Goal: Task Accomplishment & Management: Manage account settings

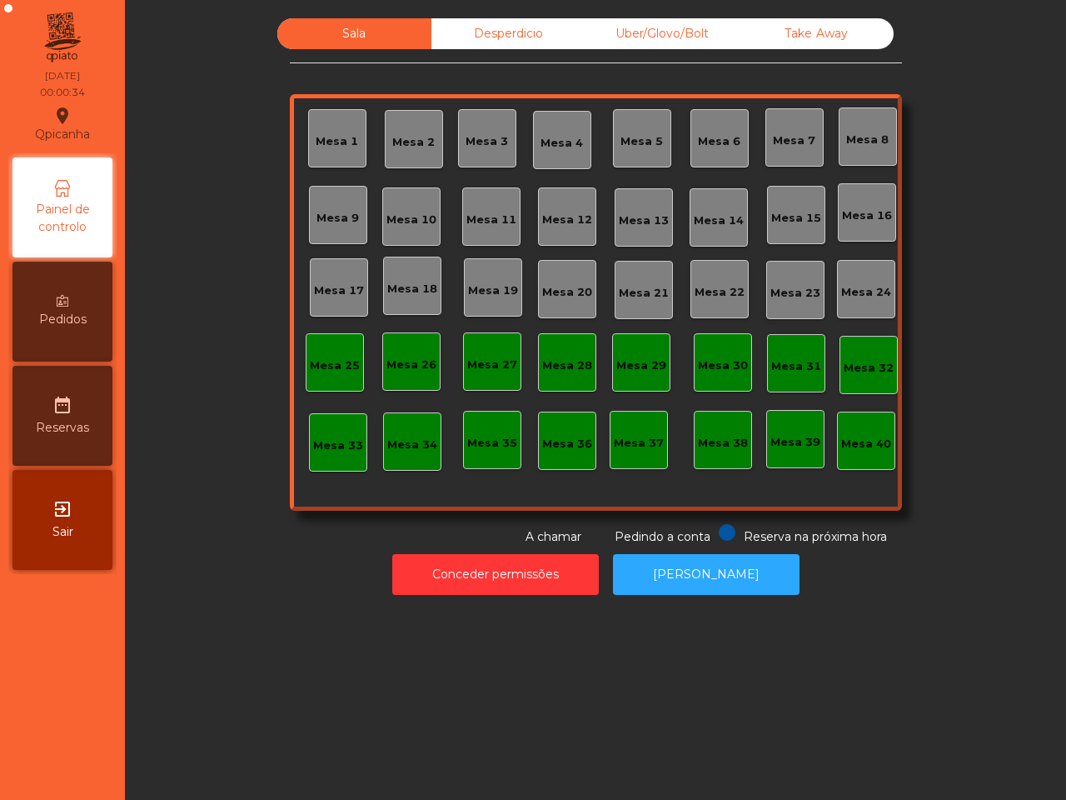
drag, startPoint x: 0, startPoint y: 0, endPoint x: 715, endPoint y: 488, distance: 865.5
click at [719, 488] on div "Mesa 1 Mesa 2 Mesa 3 Mesa 4 Mesa 5 Mesa 6 Mesa 7 Mesa 8 [GEOGRAPHIC_DATA] 9 [GE…" at bounding box center [596, 302] width 612 height 416
click at [481, 581] on button "Conceder permissões" at bounding box center [495, 574] width 207 height 41
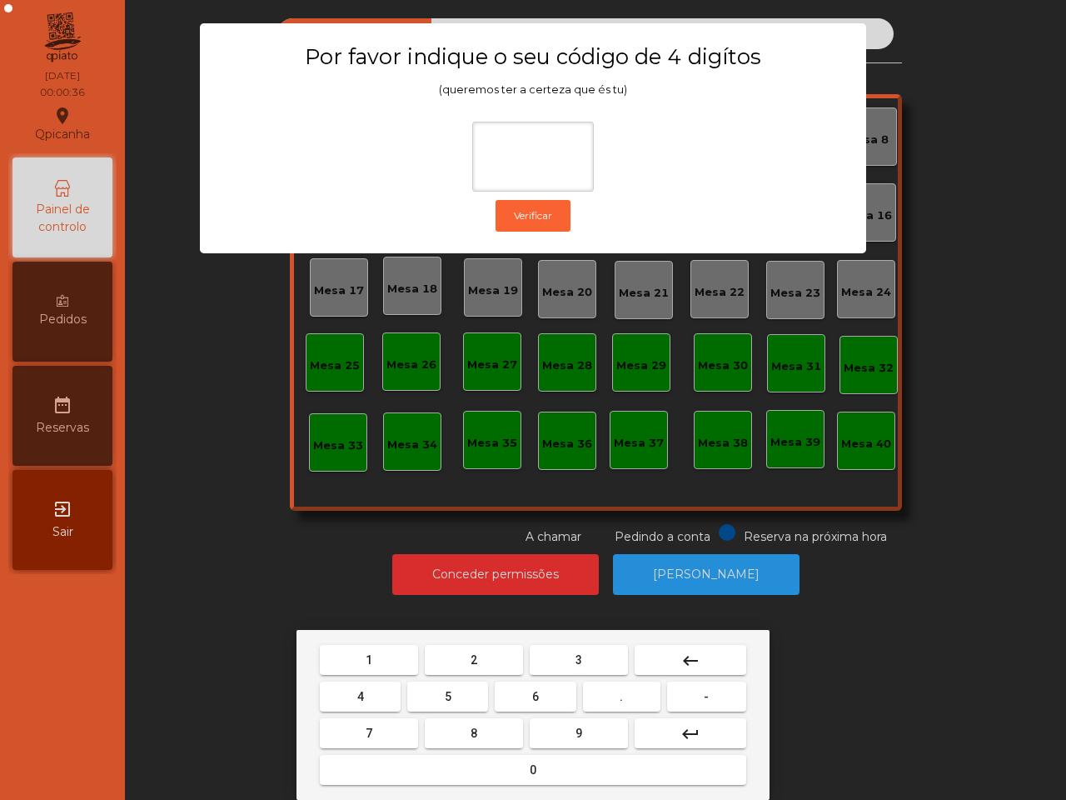
click at [534, 694] on span "6" at bounding box center [535, 696] width 7 height 13
click at [435, 692] on button "5" at bounding box center [447, 696] width 81 height 30
click at [392, 664] on button "1" at bounding box center [369, 660] width 98 height 30
type input "***"
click at [454, 659] on button "2" at bounding box center [474, 660] width 98 height 30
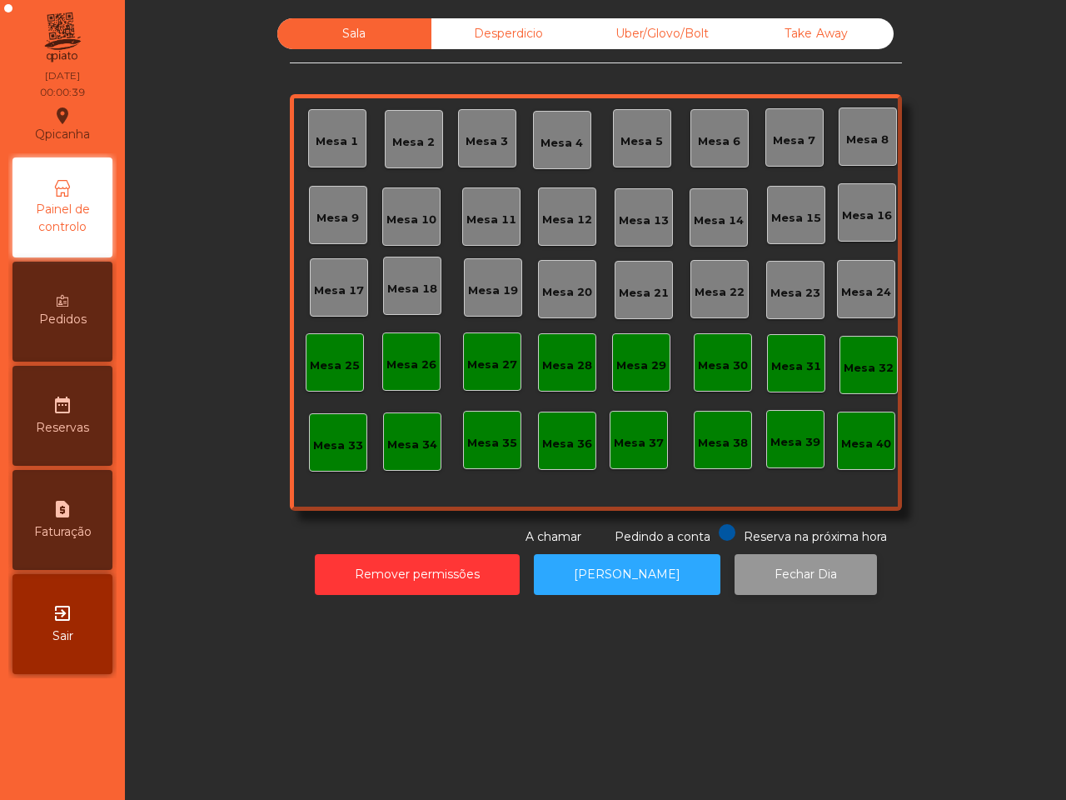
click at [760, 571] on button "Fechar Dia" at bounding box center [806, 574] width 142 height 41
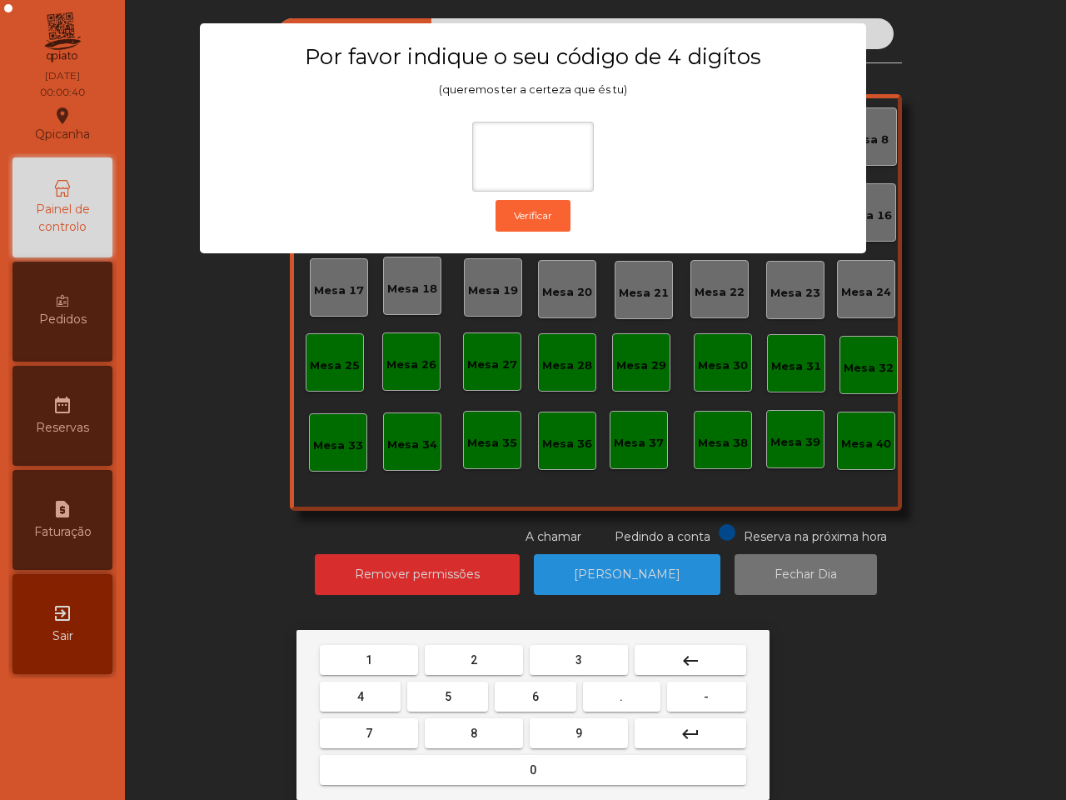
click at [536, 698] on span "6" at bounding box center [535, 696] width 7 height 13
click at [452, 694] on button "5" at bounding box center [447, 696] width 81 height 30
click at [393, 672] on button "1" at bounding box center [369, 660] width 98 height 30
click at [486, 660] on button "2" at bounding box center [474, 660] width 98 height 30
type input "****"
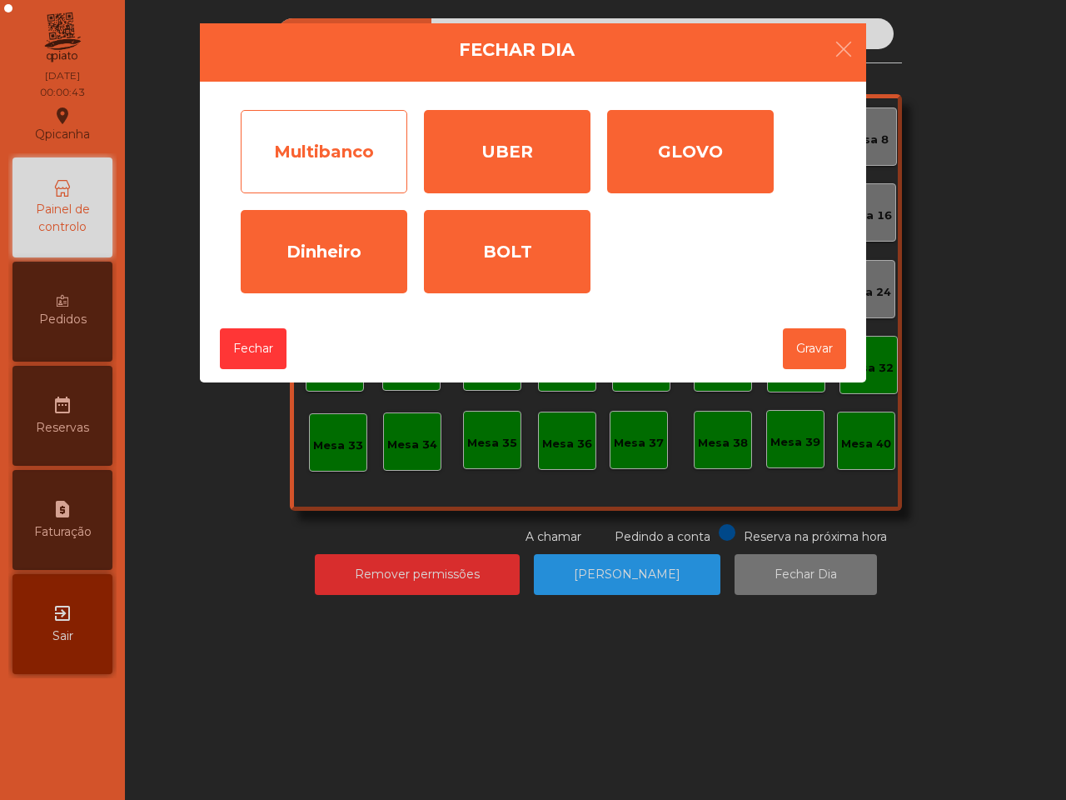
click at [354, 150] on div "Multibanco" at bounding box center [324, 151] width 167 height 83
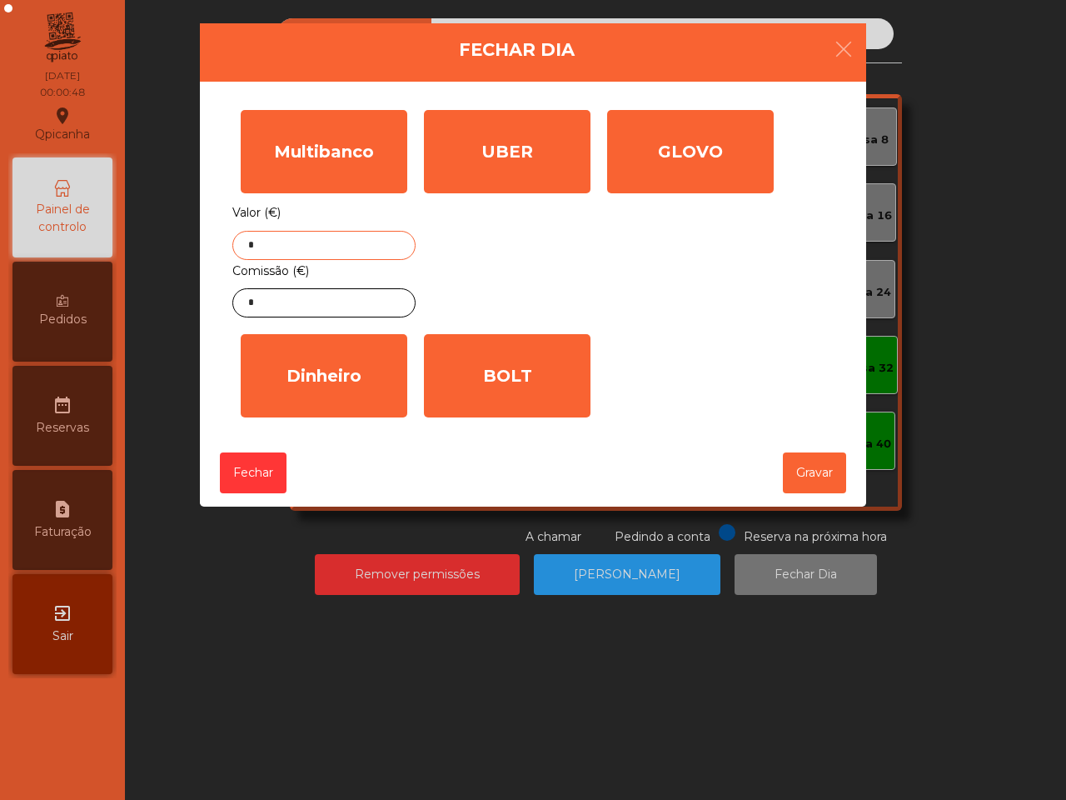
click at [337, 235] on input "*" at bounding box center [323, 245] width 183 height 29
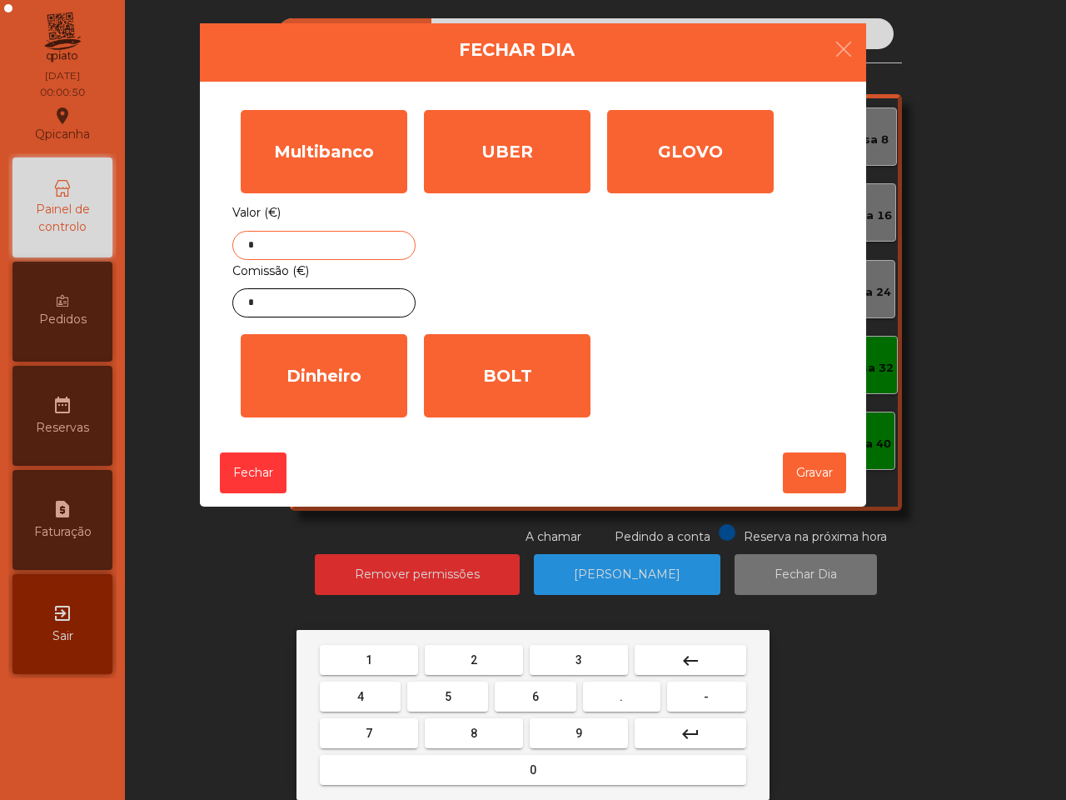
click at [462, 651] on button "2" at bounding box center [474, 660] width 98 height 30
click at [361, 692] on span "4" at bounding box center [360, 696] width 7 height 13
click at [483, 759] on button "0" at bounding box center [533, 770] width 426 height 30
click at [477, 650] on button "2" at bounding box center [474, 660] width 98 height 30
type input "****"
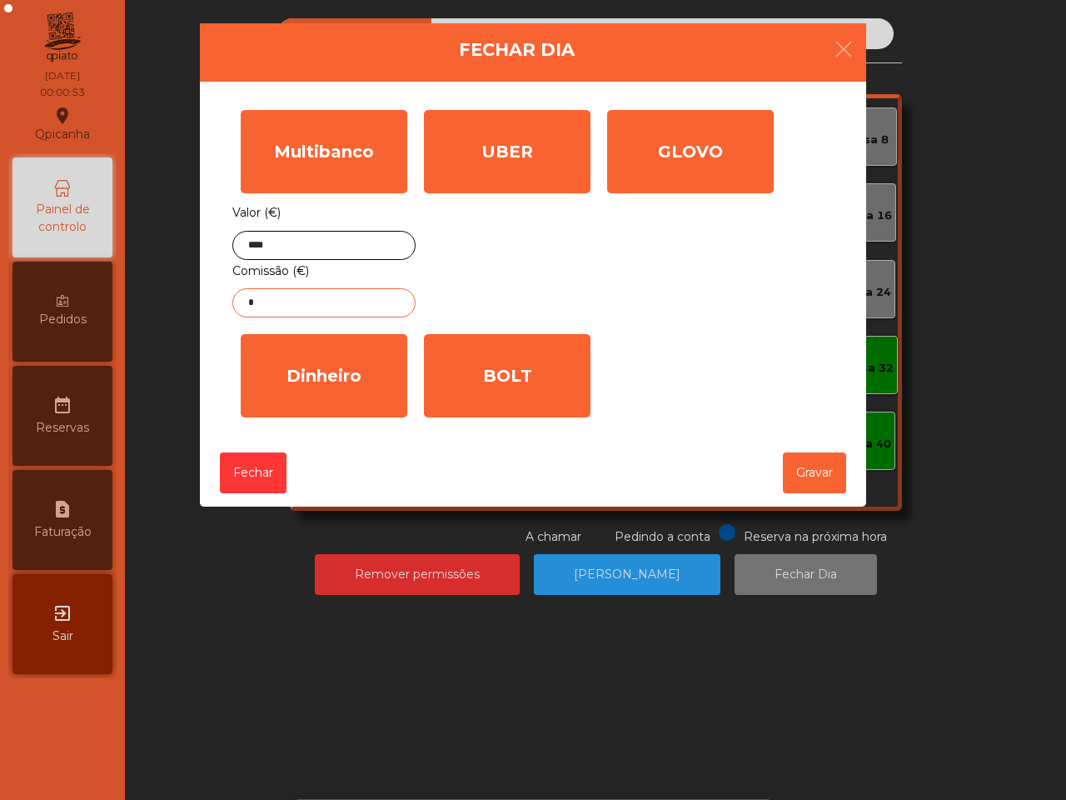
click at [340, 312] on input "*" at bounding box center [323, 302] width 183 height 29
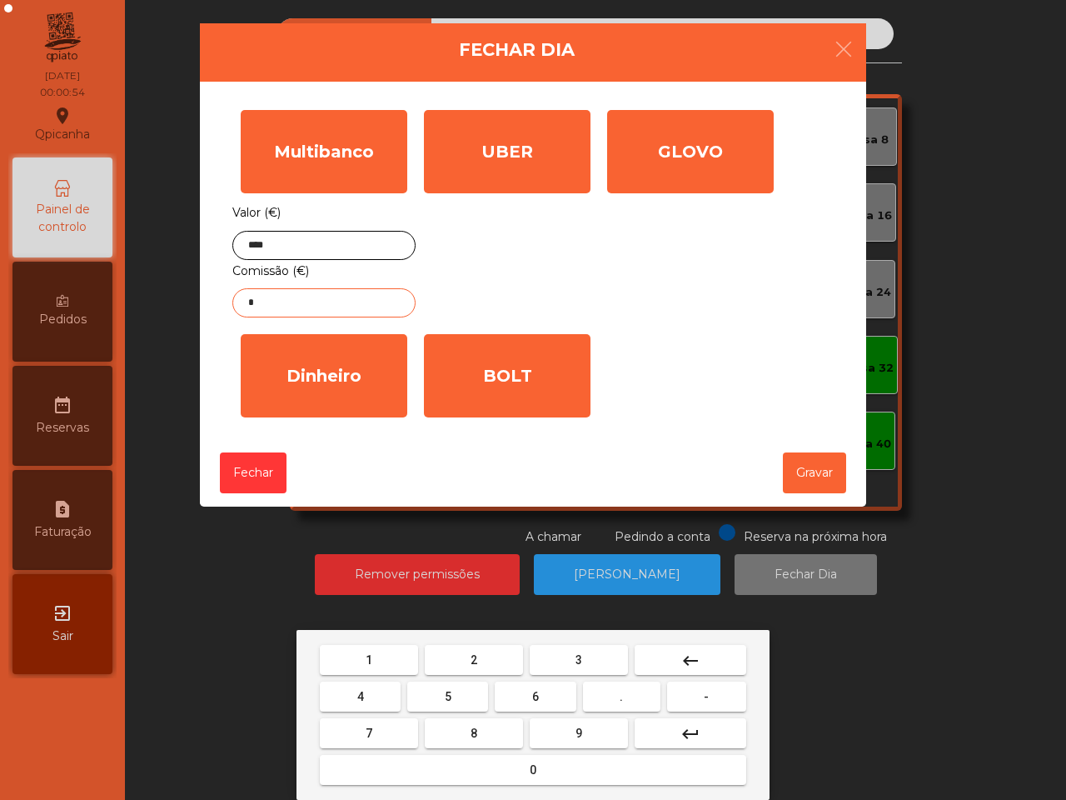
click at [447, 702] on button "5" at bounding box center [447, 696] width 81 height 30
click at [629, 691] on button "." at bounding box center [621, 696] width 77 height 30
click at [591, 663] on button "3" at bounding box center [579, 660] width 98 height 30
type input "***"
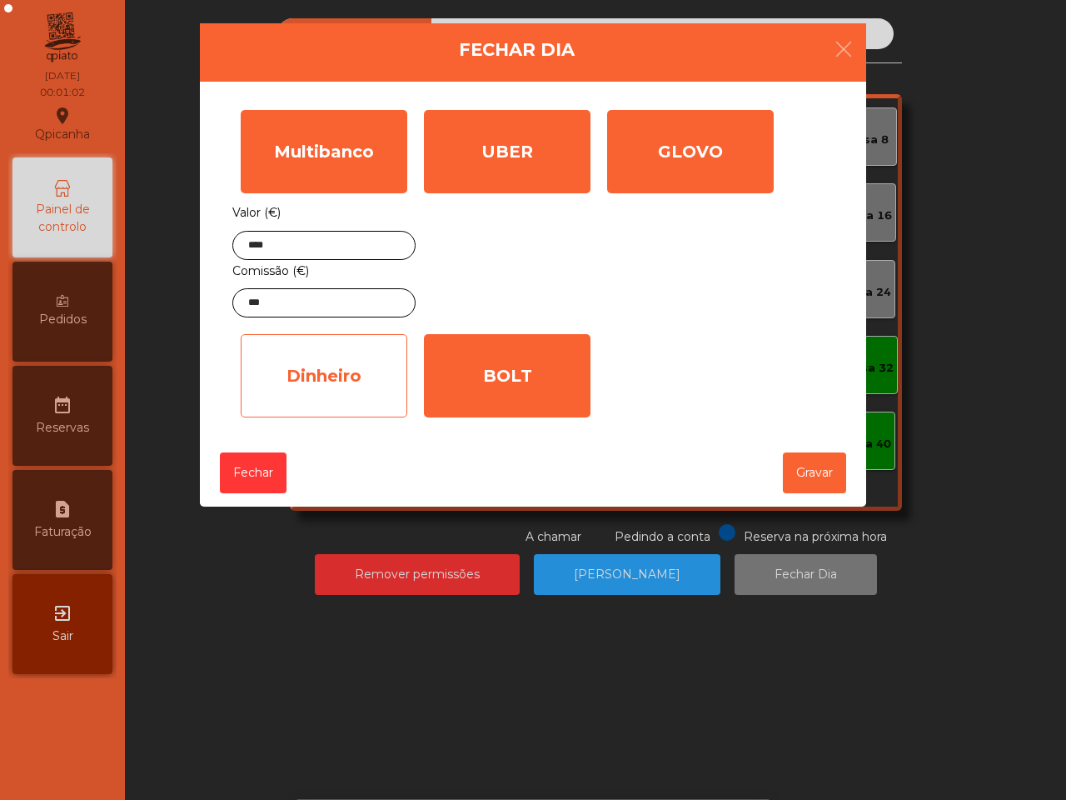
click at [344, 361] on div "Dinheiro" at bounding box center [324, 375] width 167 height 83
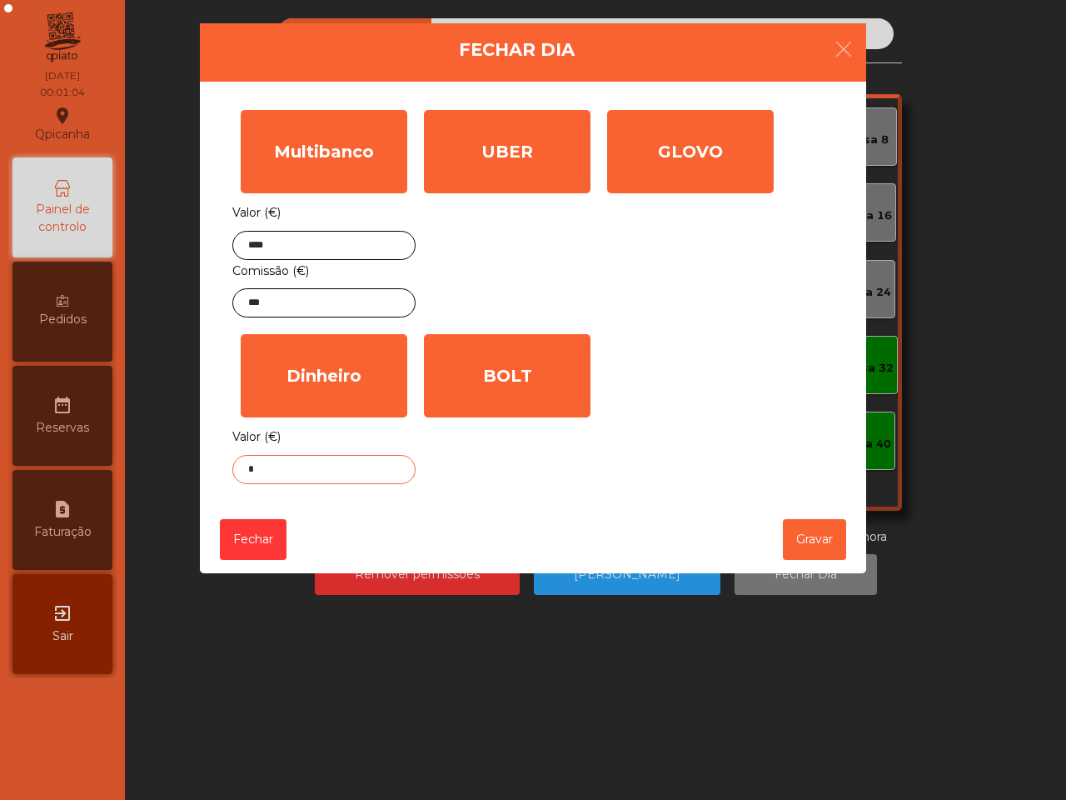
click at [334, 467] on input "*" at bounding box center [323, 469] width 183 height 29
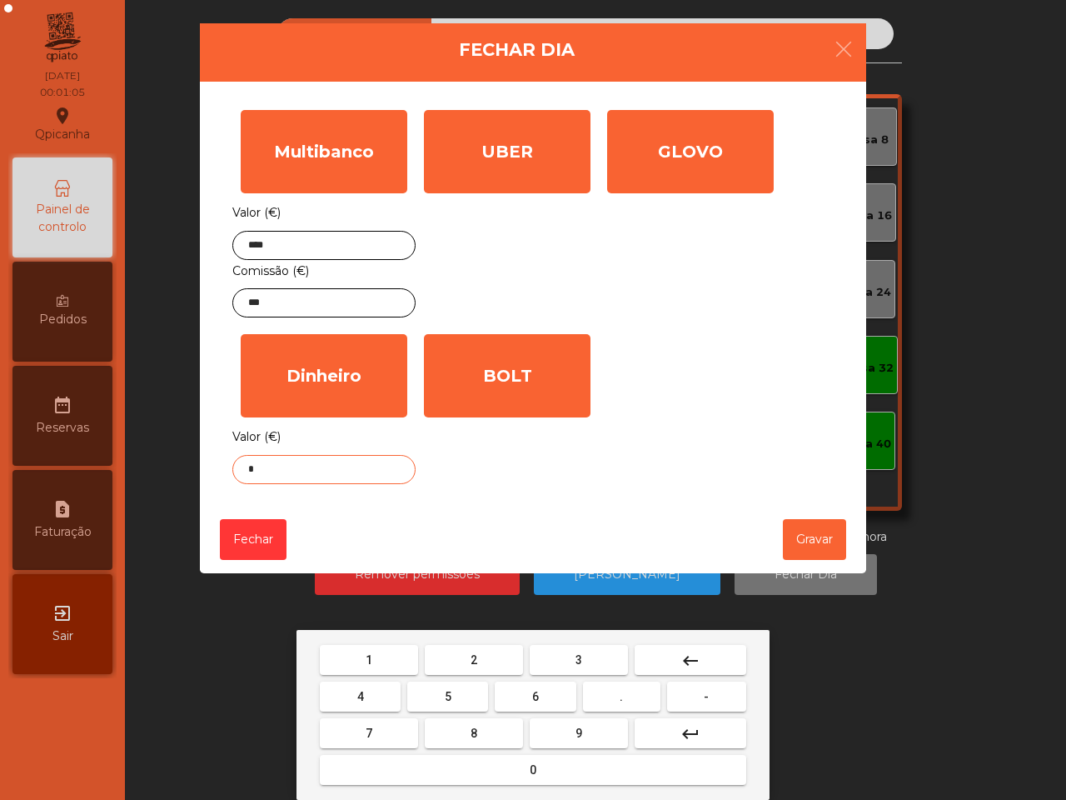
click at [602, 768] on button "0" at bounding box center [533, 770] width 426 height 30
click at [621, 701] on span "." at bounding box center [621, 696] width 3 height 13
click at [360, 655] on button "1" at bounding box center [369, 660] width 98 height 30
type input "***"
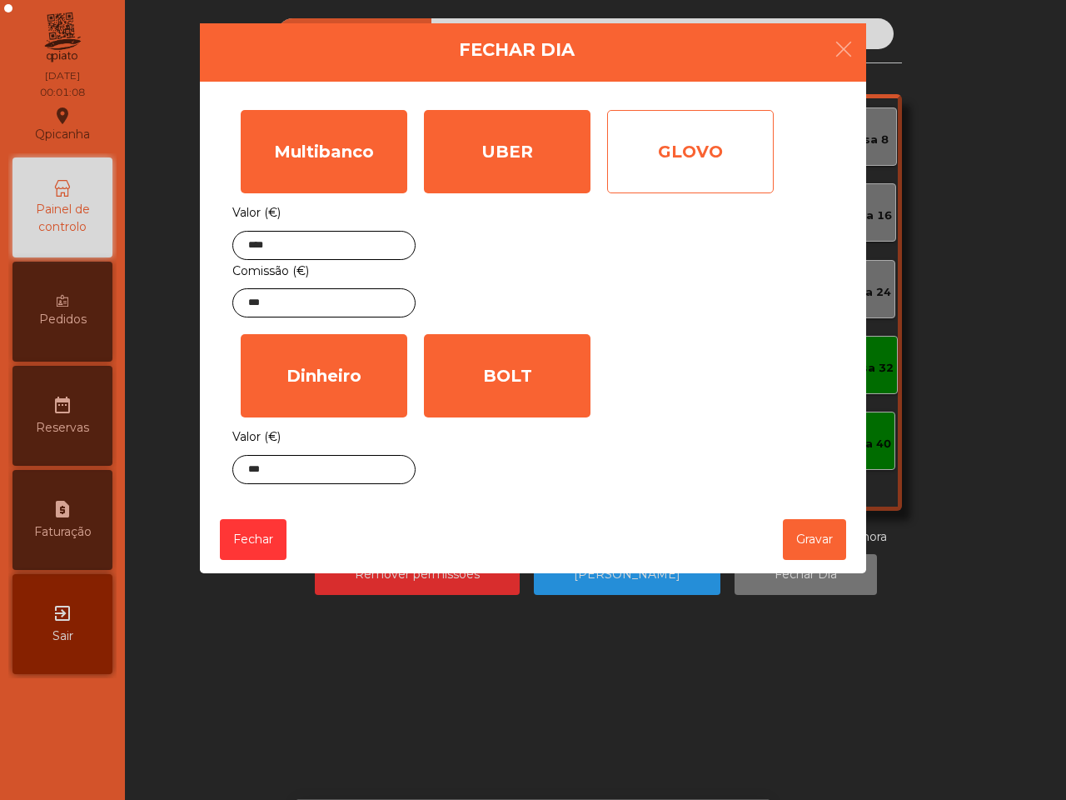
click at [702, 150] on div "GLOVO" at bounding box center [690, 151] width 167 height 83
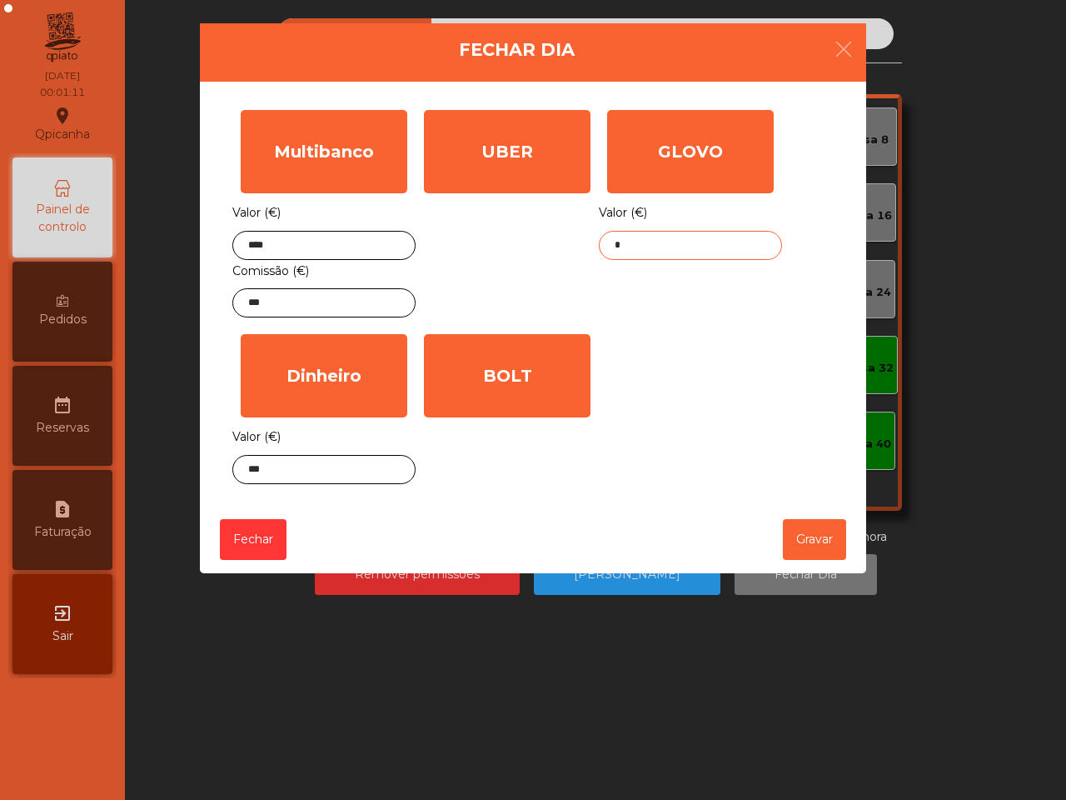
click at [666, 244] on input "*" at bounding box center [690, 245] width 183 height 29
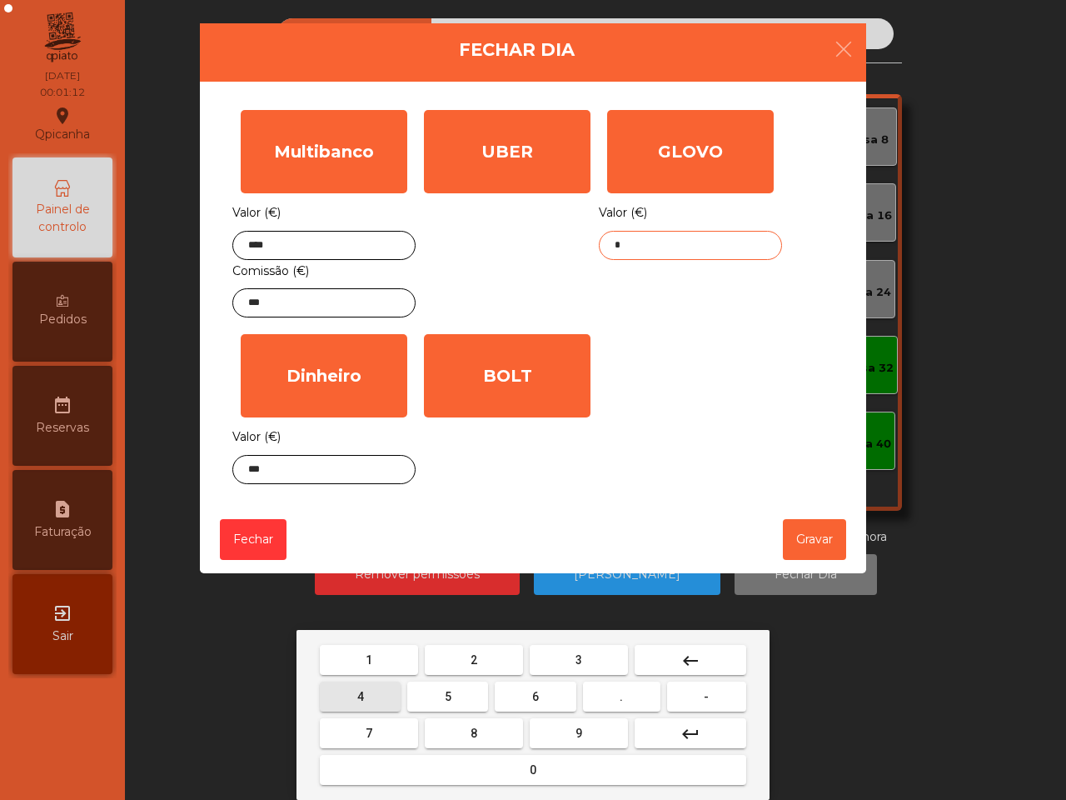
click at [367, 694] on button "4" at bounding box center [360, 696] width 81 height 30
click at [579, 737] on span "9" at bounding box center [579, 732] width 7 height 13
click at [627, 701] on button "." at bounding box center [621, 696] width 77 height 30
click at [381, 731] on button "7" at bounding box center [369, 733] width 98 height 30
click at [359, 693] on span "4" at bounding box center [360, 696] width 7 height 13
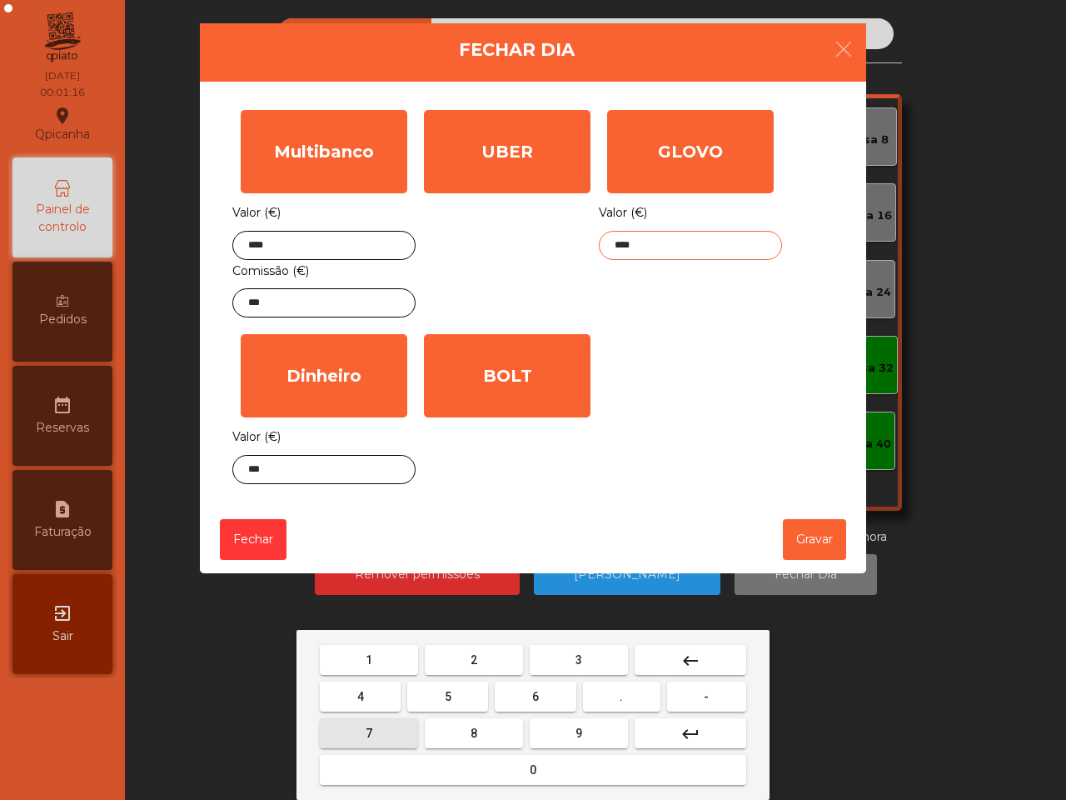
type input "*****"
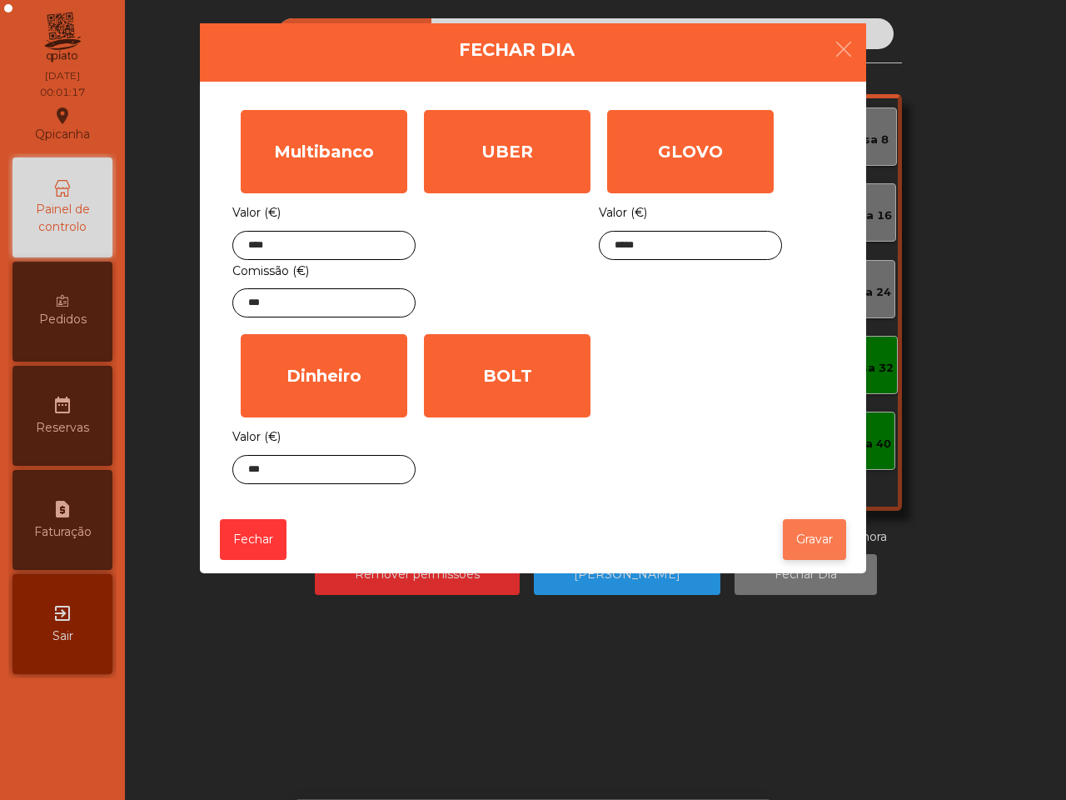
click at [805, 550] on button "Gravar" at bounding box center [814, 539] width 63 height 41
